Goal: Navigation & Orientation: Find specific page/section

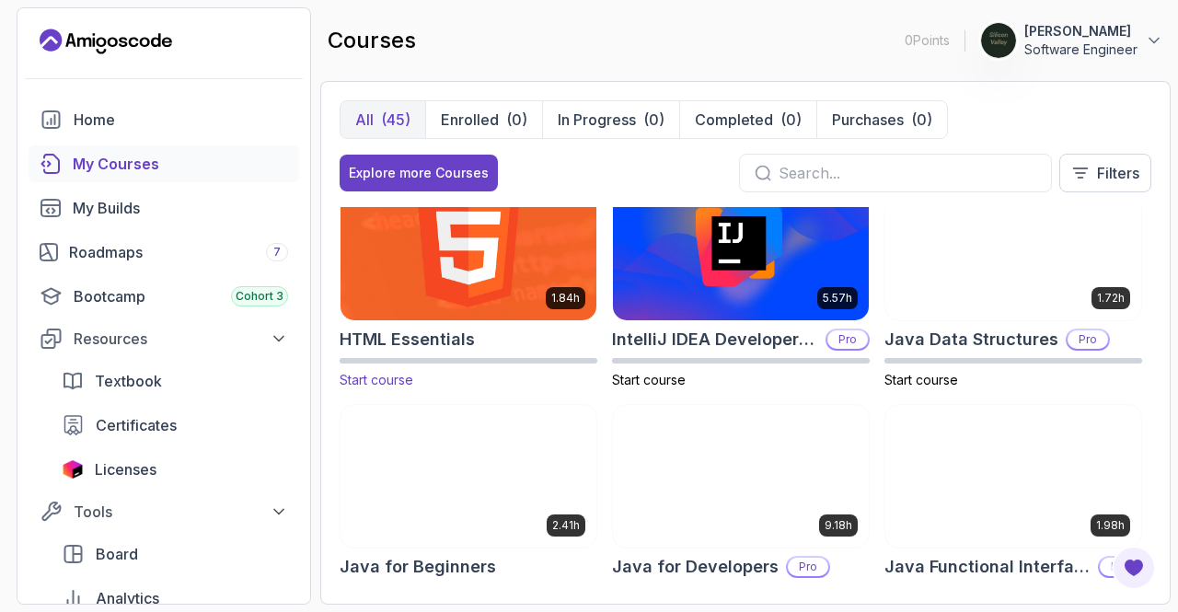
scroll to position [942, 0]
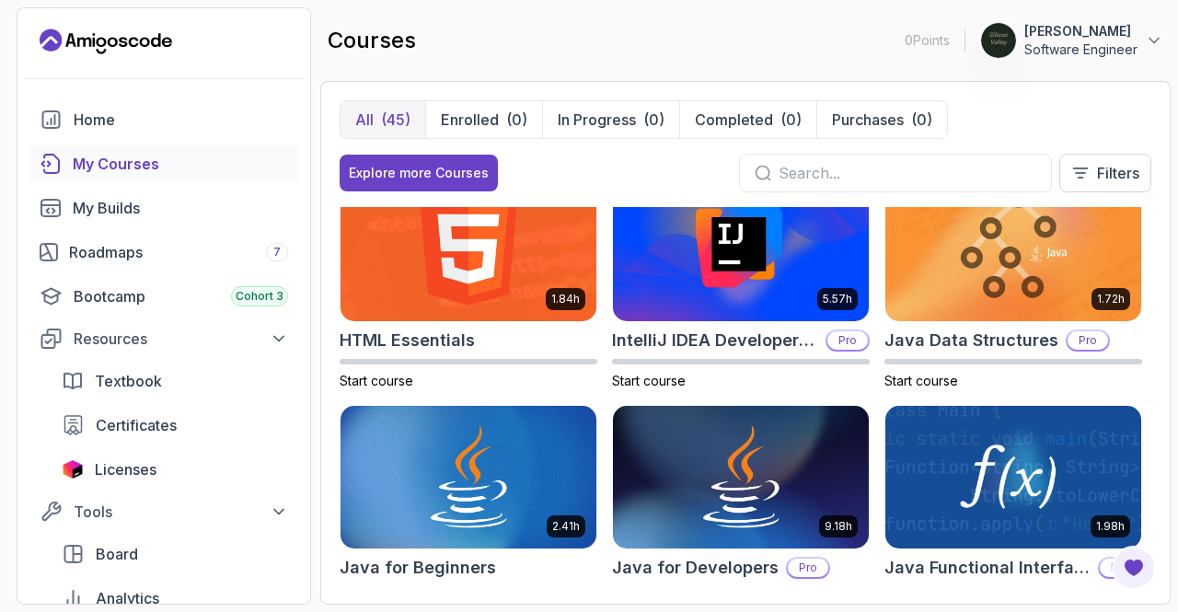
click at [136, 165] on div "My Courses" at bounding box center [180, 164] width 215 height 22
click at [165, 249] on div "Roadmaps 7" at bounding box center [178, 252] width 219 height 22
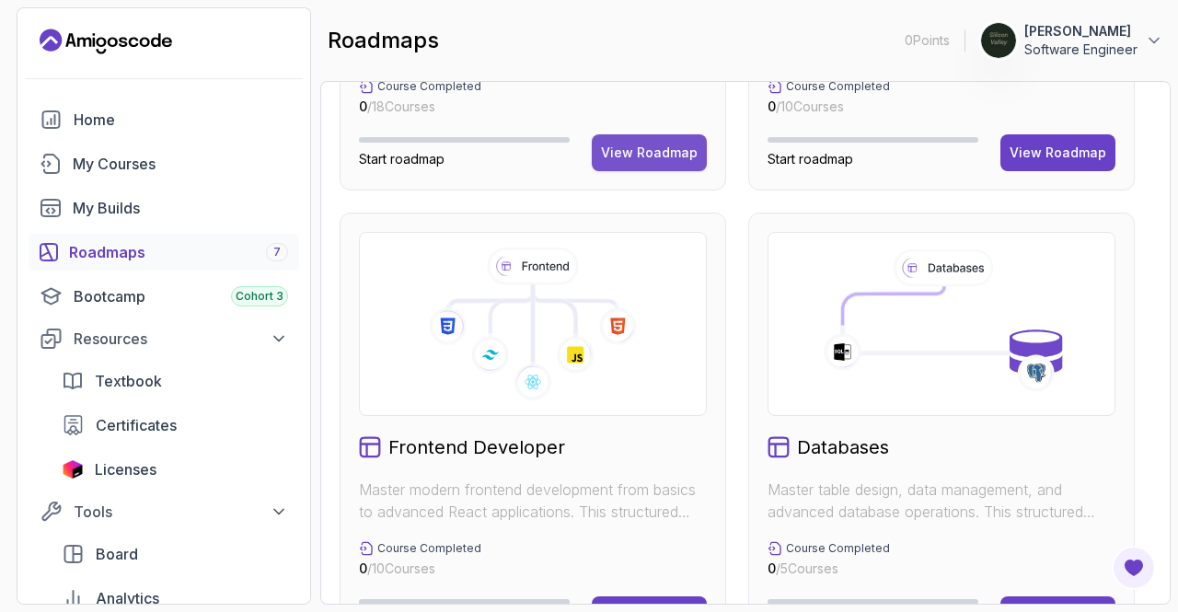
scroll to position [584, 0]
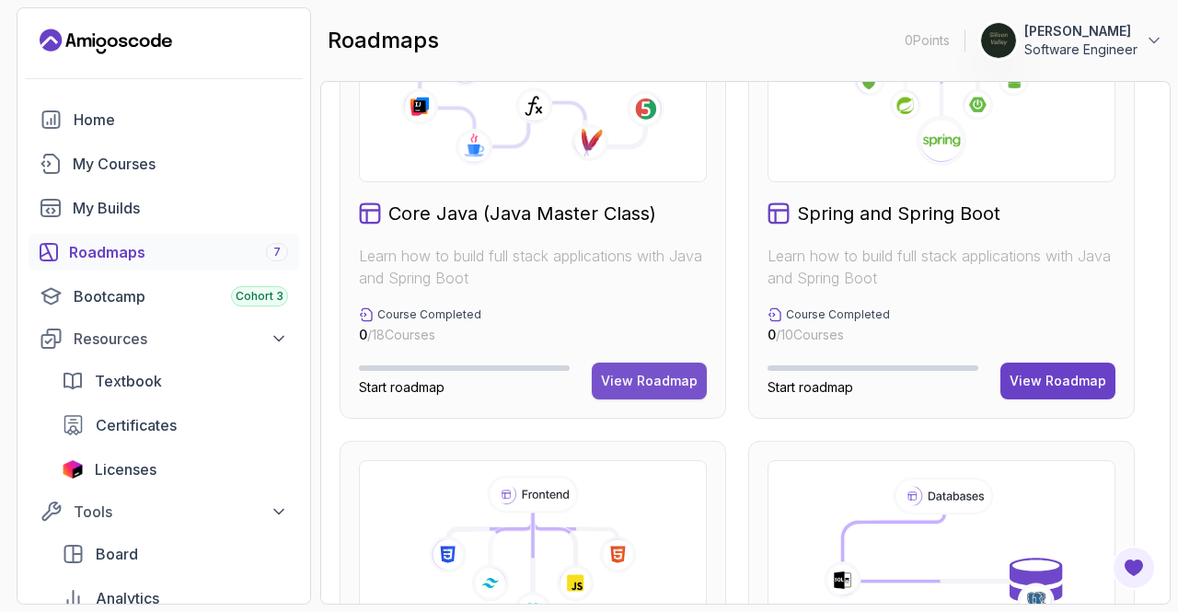
click at [659, 378] on div "View Roadmap" at bounding box center [649, 381] width 97 height 18
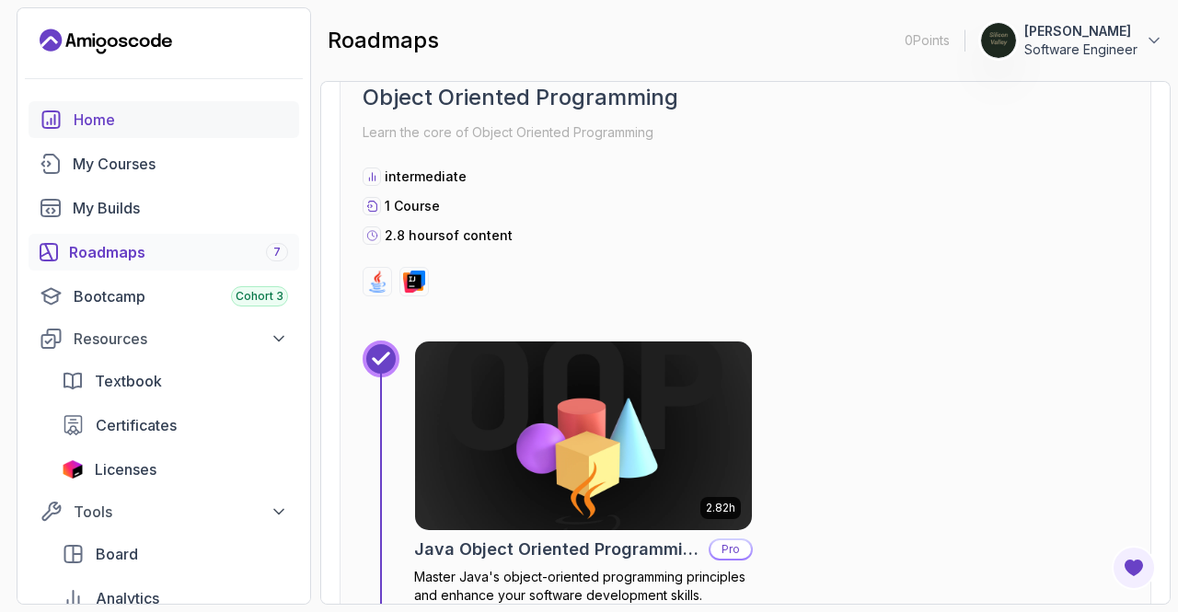
click at [151, 112] on div "Home" at bounding box center [181, 120] width 215 height 22
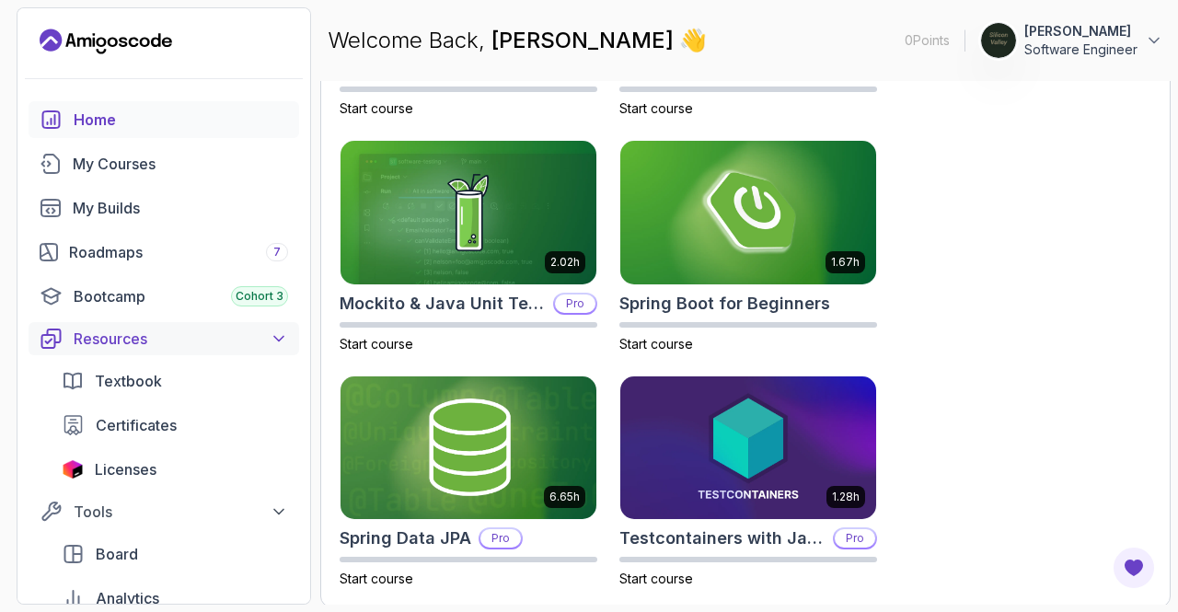
click at [279, 338] on icon at bounding box center [279, 339] width 18 height 18
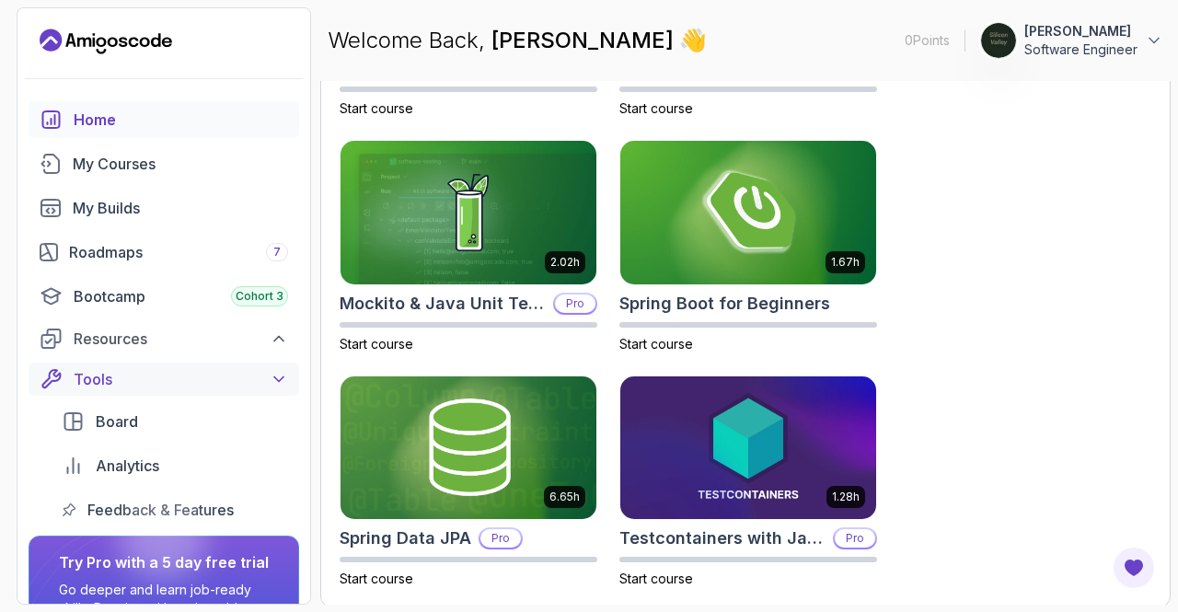
click at [274, 380] on icon at bounding box center [279, 379] width 18 height 18
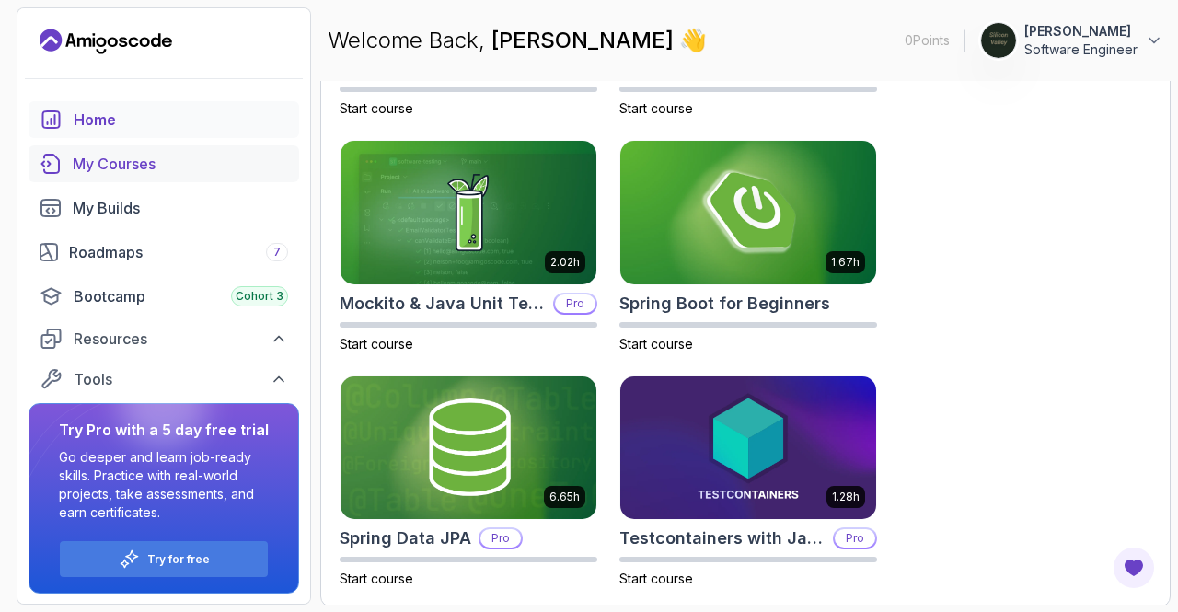
click at [149, 163] on div "My Courses" at bounding box center [180, 164] width 215 height 22
